Goal: Navigation & Orientation: Go to known website

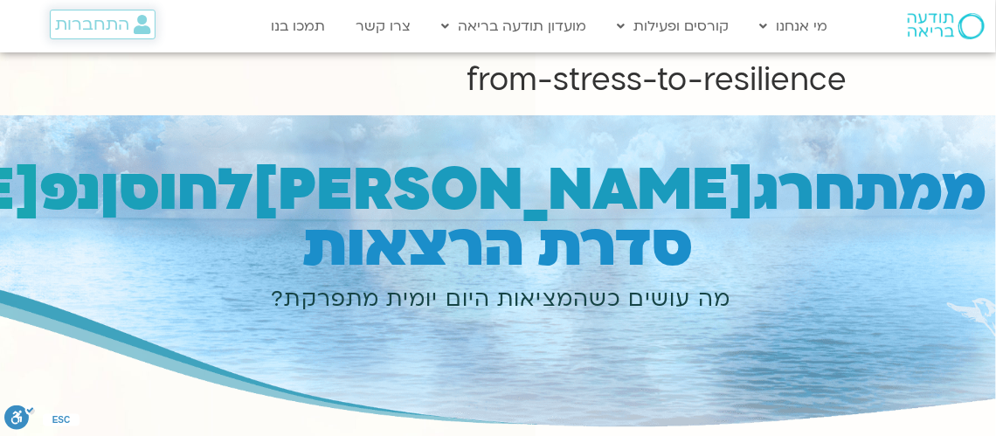
click at [105, 23] on span "התחברות" at bounding box center [92, 24] width 74 height 19
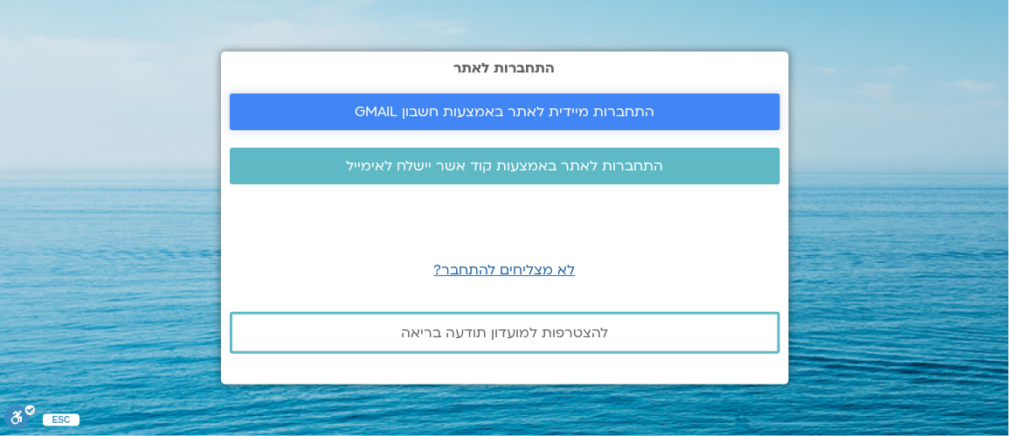
click at [487, 108] on span "התחברות מיידית לאתר באמצעות חשבון GMAIL" at bounding box center [505, 112] width 300 height 16
